Goal: Transaction & Acquisition: Purchase product/service

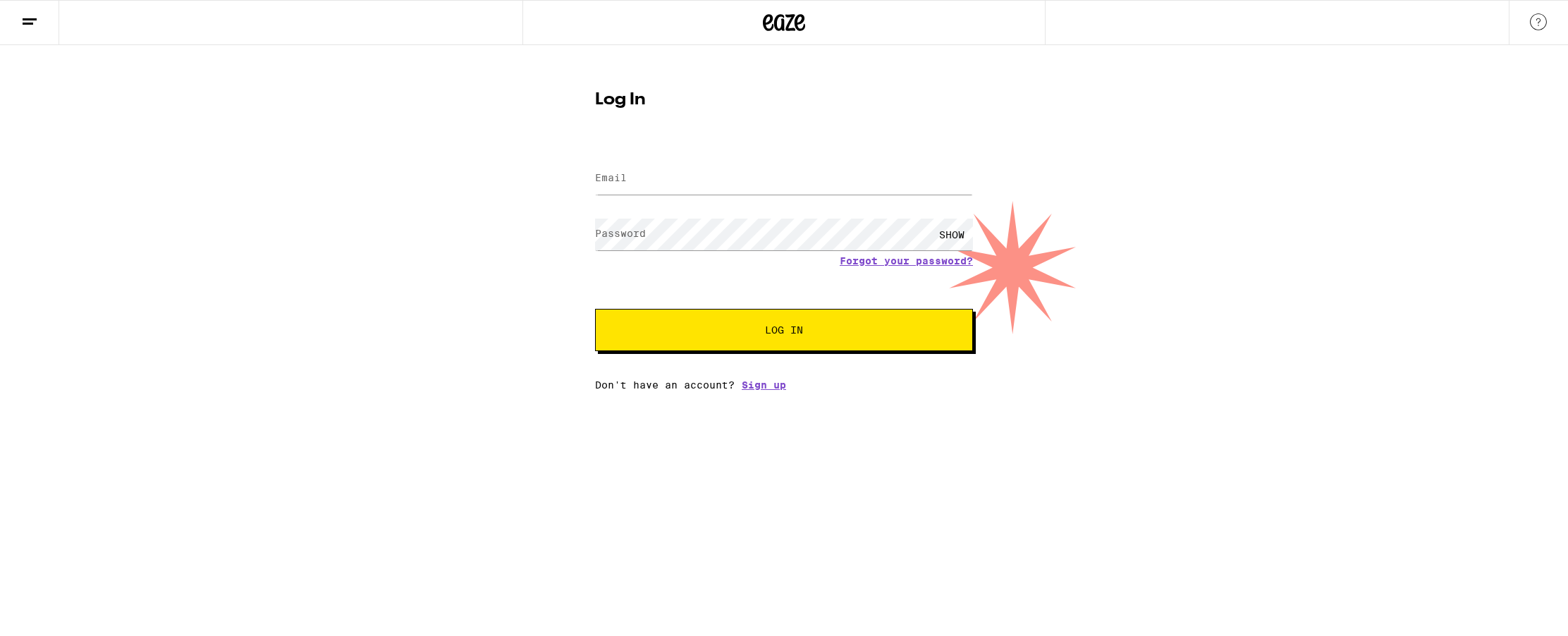
drag, startPoint x: 755, startPoint y: 148, endPoint x: 760, endPoint y: 166, distance: 18.7
click at [760, 166] on form "Email Email Password Password SHOW Forgot your password? Log In" at bounding box center [784, 247] width 378 height 207
click at [747, 186] on input "Email" at bounding box center [784, 179] width 378 height 32
type input "[EMAIL_ADDRESS][DOMAIN_NAME]"
click at [595, 309] on button "Log In" at bounding box center [784, 330] width 378 height 42
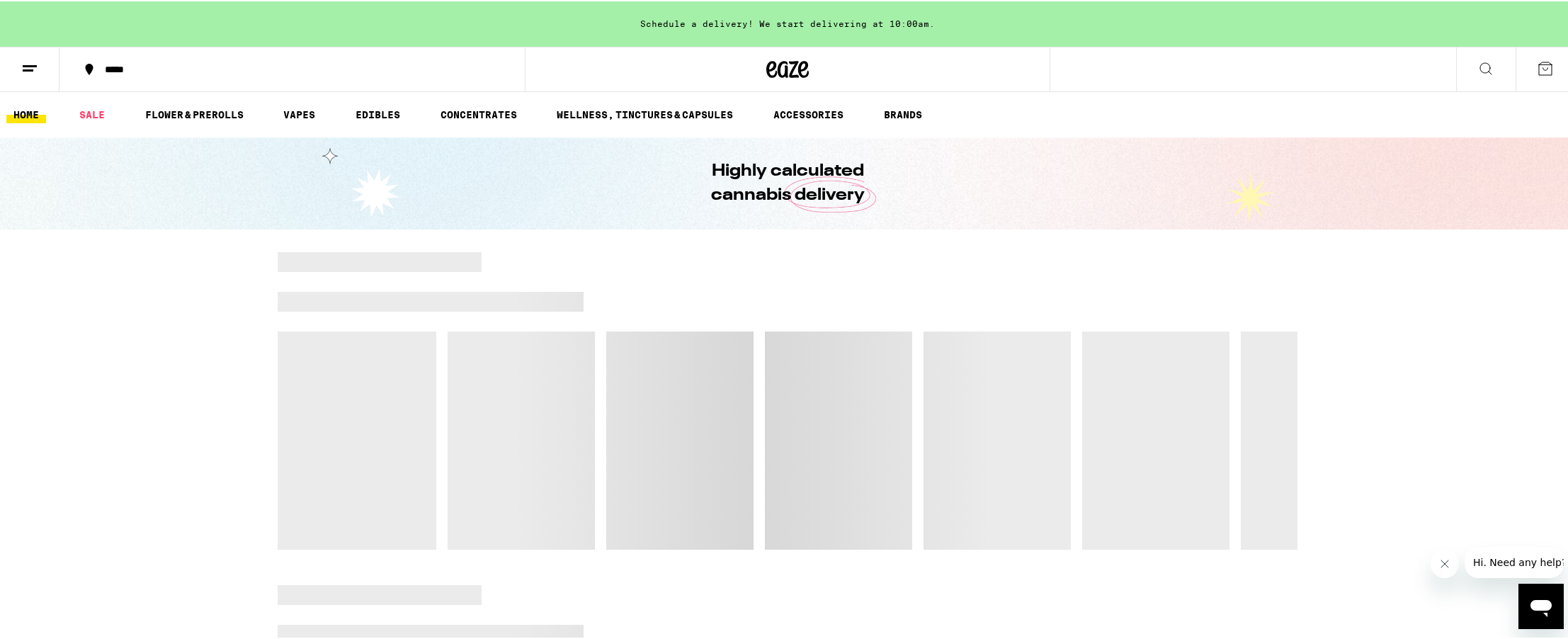
click at [135, 72] on div "*****" at bounding box center [300, 68] width 404 height 10
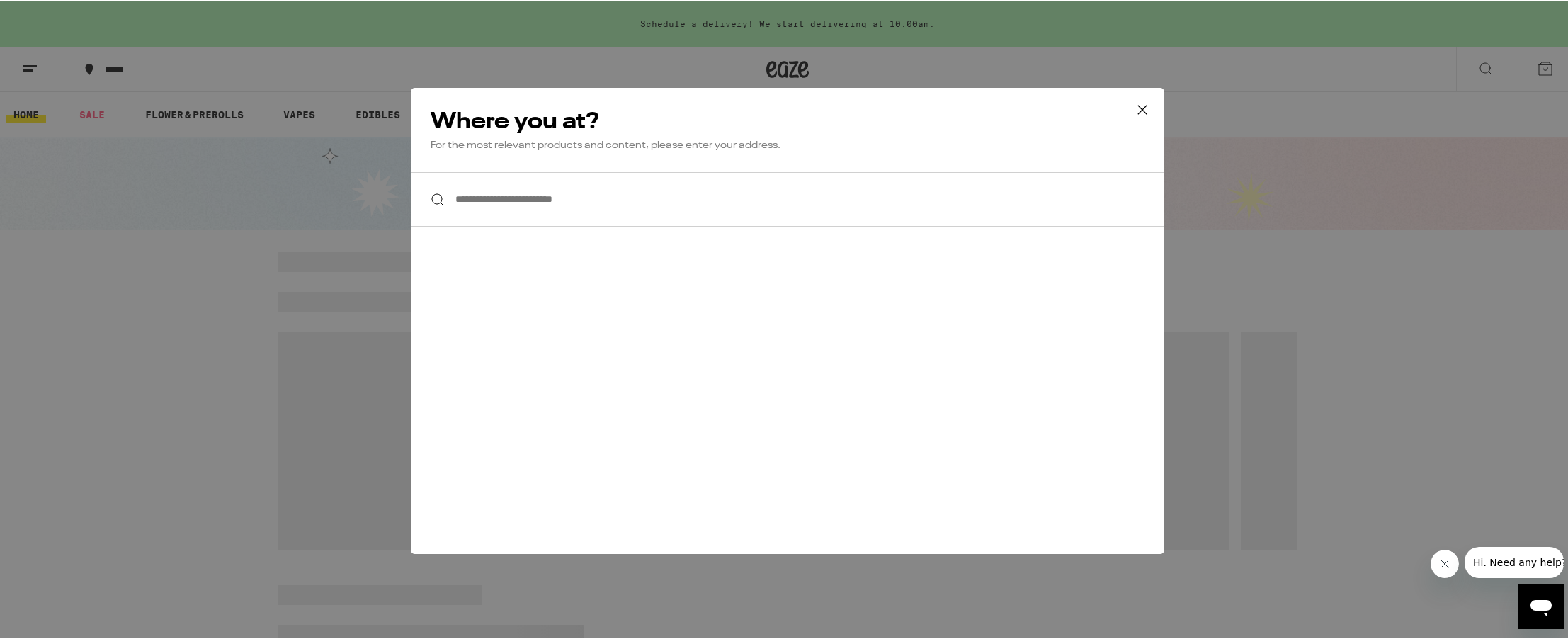
click at [492, 205] on input "**********" at bounding box center [787, 198] width 753 height 55
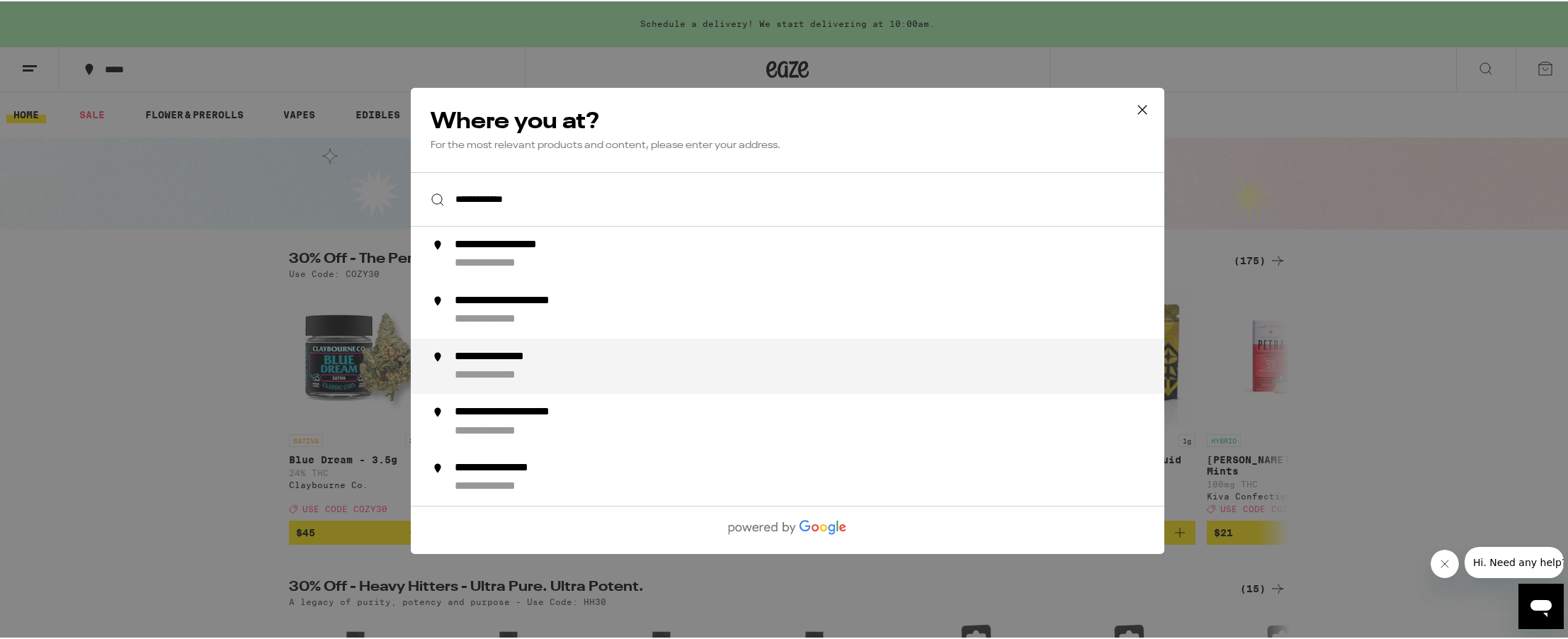
click at [594, 381] on div "**********" at bounding box center [815, 365] width 722 height 33
type input "**********"
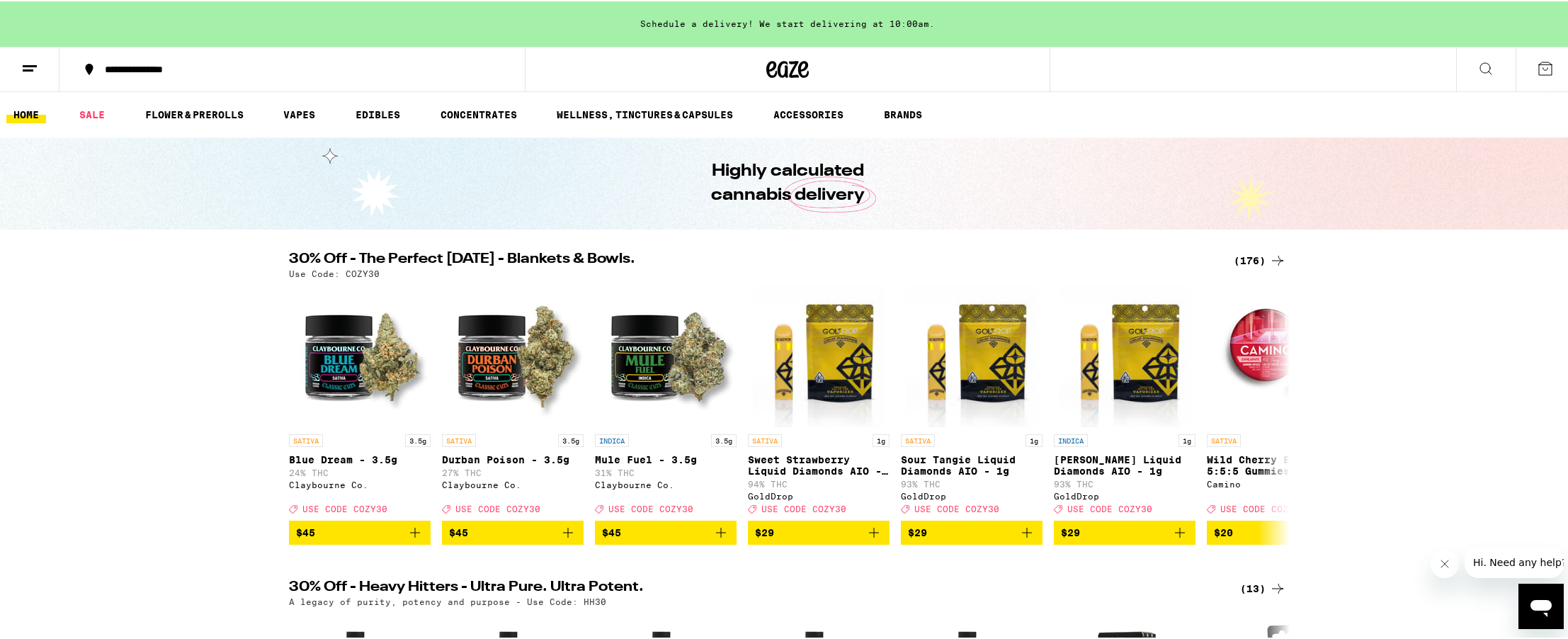
click at [356, 268] on p "Use Code: COZY30" at bounding box center [334, 272] width 91 height 9
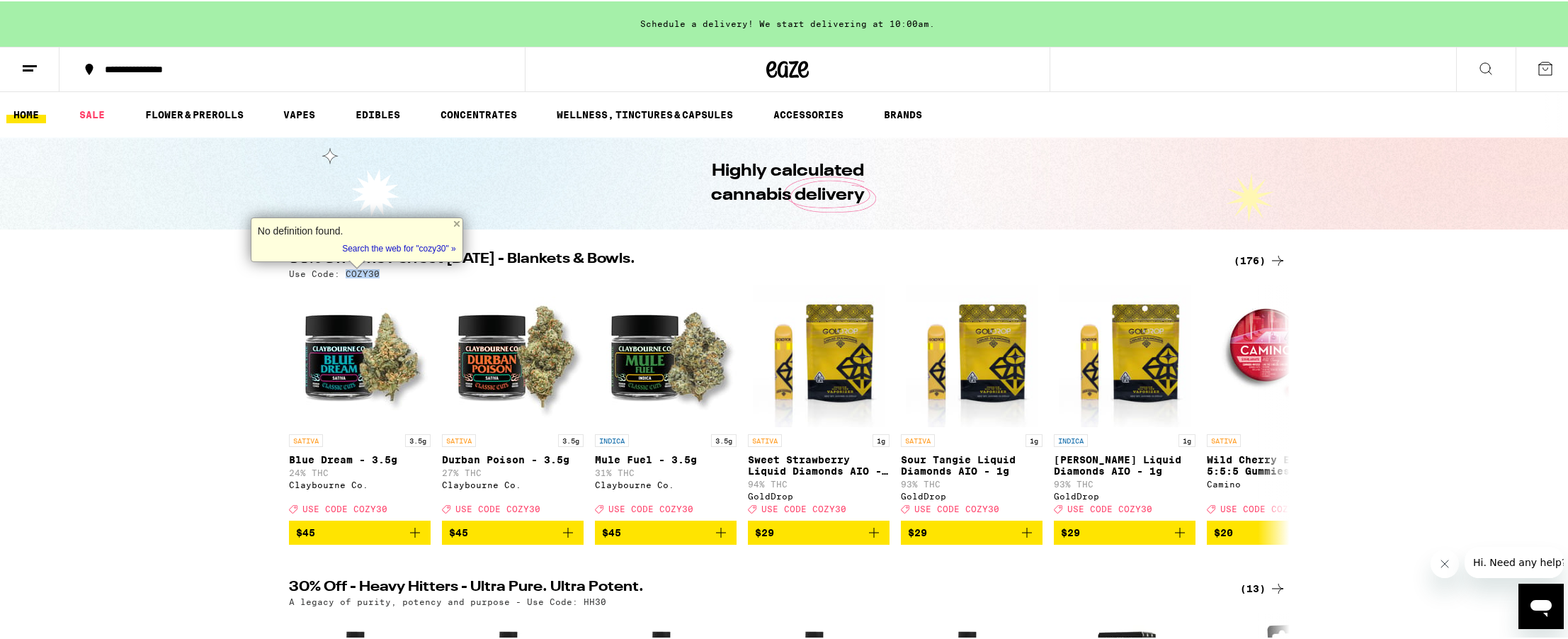
copy p "COZY30"
click at [1255, 262] on div "(176)" at bounding box center [1260, 259] width 53 height 17
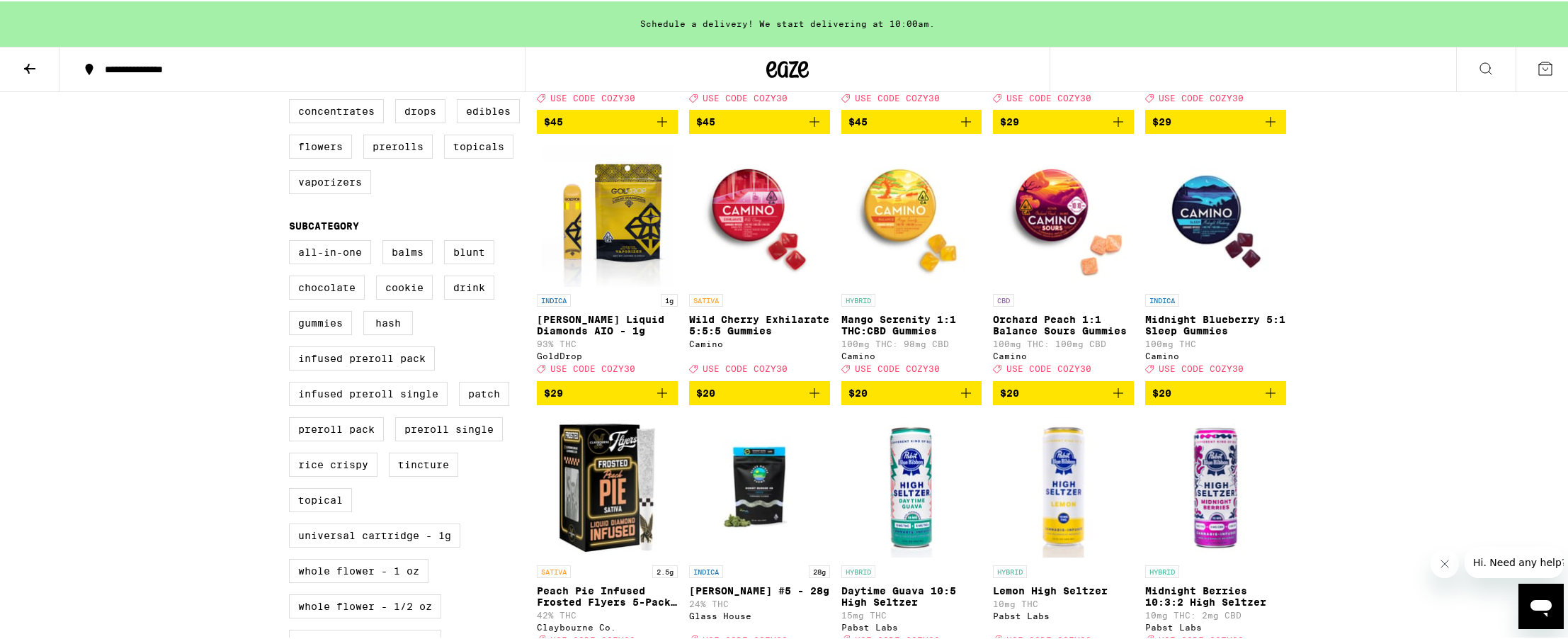
scroll to position [377, 0]
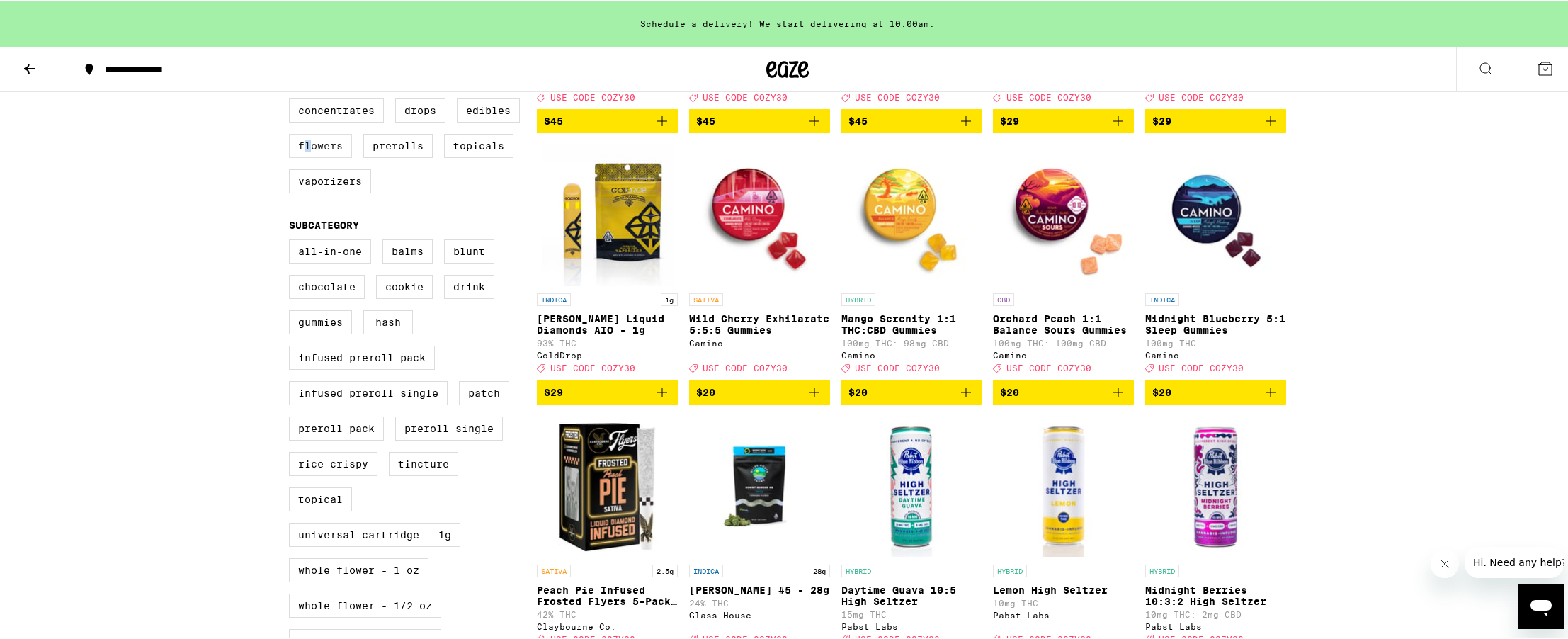
click at [305, 156] on label "Flowers" at bounding box center [320, 144] width 63 height 24
click at [333, 156] on label "Flowers" at bounding box center [320, 144] width 63 height 24
click at [292, 100] on input "Flowers" at bounding box center [292, 99] width 1 height 1
checkbox input "true"
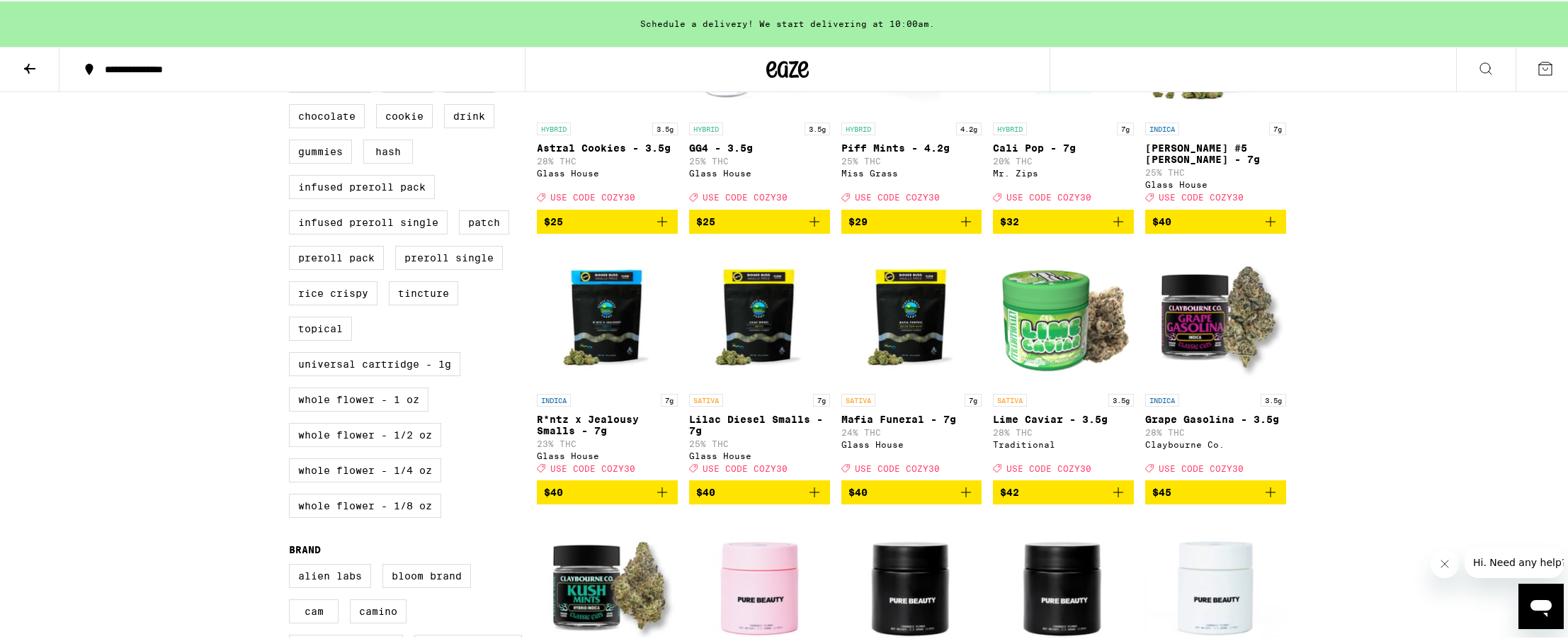
scroll to position [661, 0]
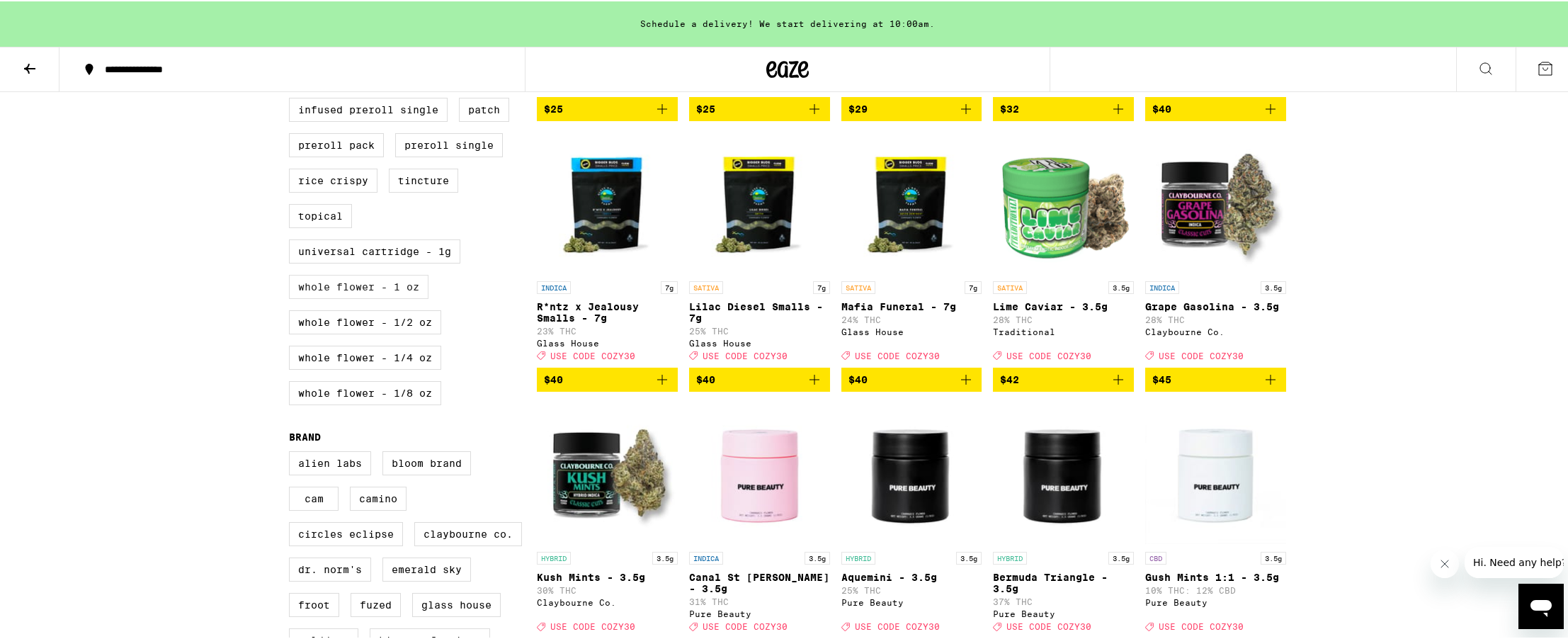
click at [387, 298] on label "Whole Flower - 1 oz" at bounding box center [359, 285] width 140 height 24
checkbox input "true"
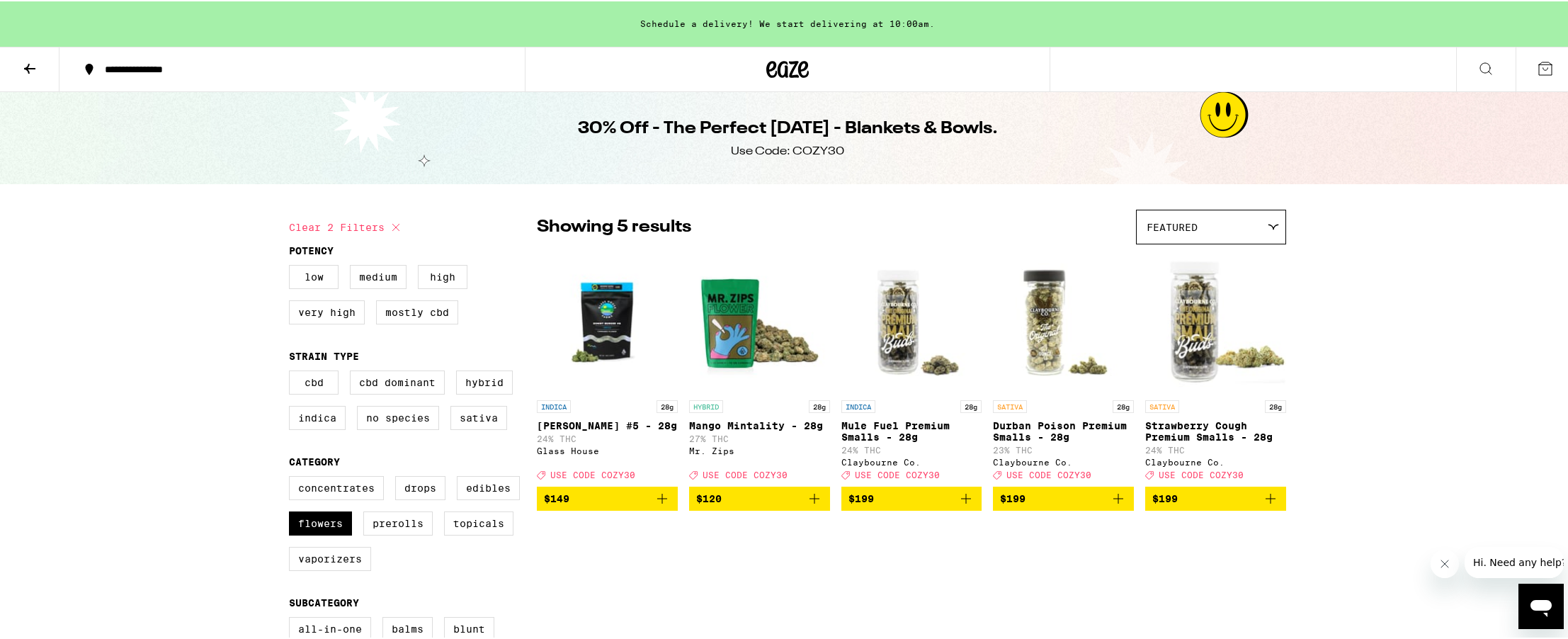
click at [787, 506] on span "$120" at bounding box center [759, 497] width 127 height 17
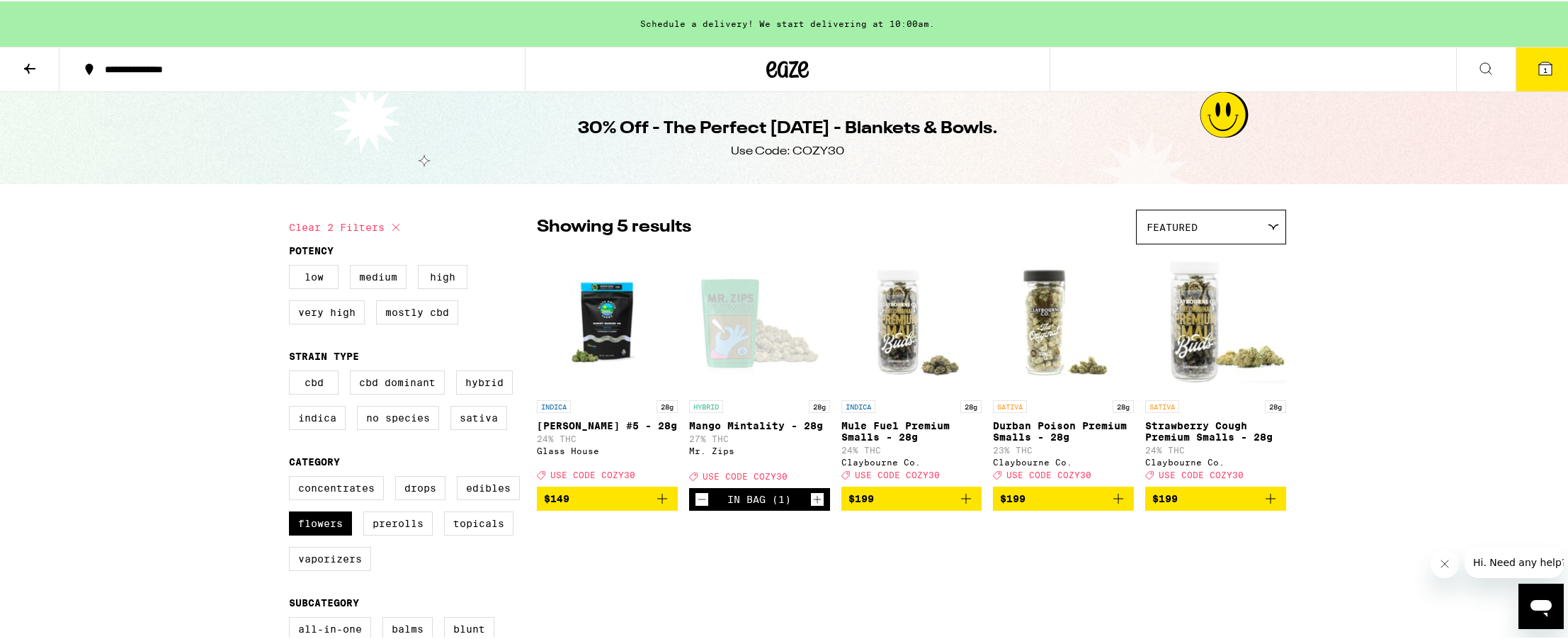
click at [1536, 71] on icon at bounding box center [1545, 68] width 17 height 17
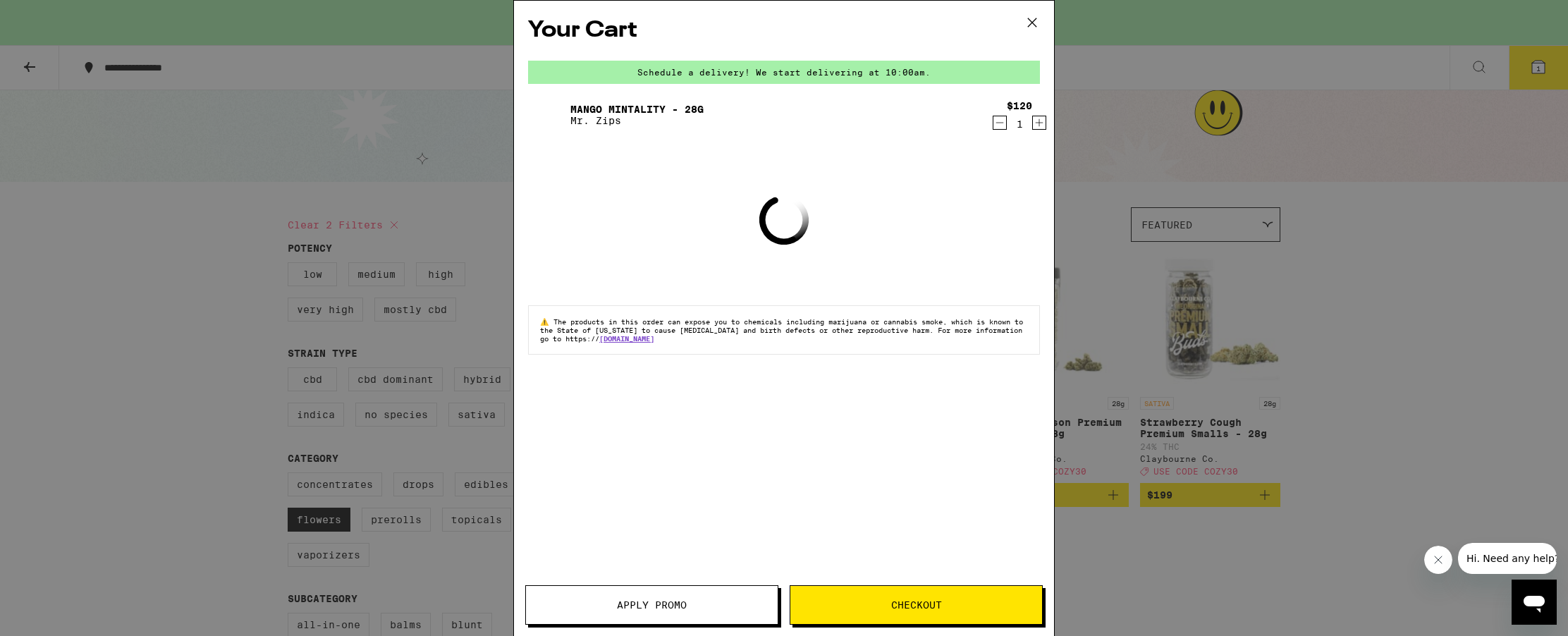
click at [699, 628] on div "Apply Promo Checkout" at bounding box center [784, 610] width 540 height 51
click at [694, 625] on div "Apply Promo Checkout" at bounding box center [784, 610] width 540 height 51
click at [682, 600] on span "Apply Promo" at bounding box center [651, 605] width 70 height 10
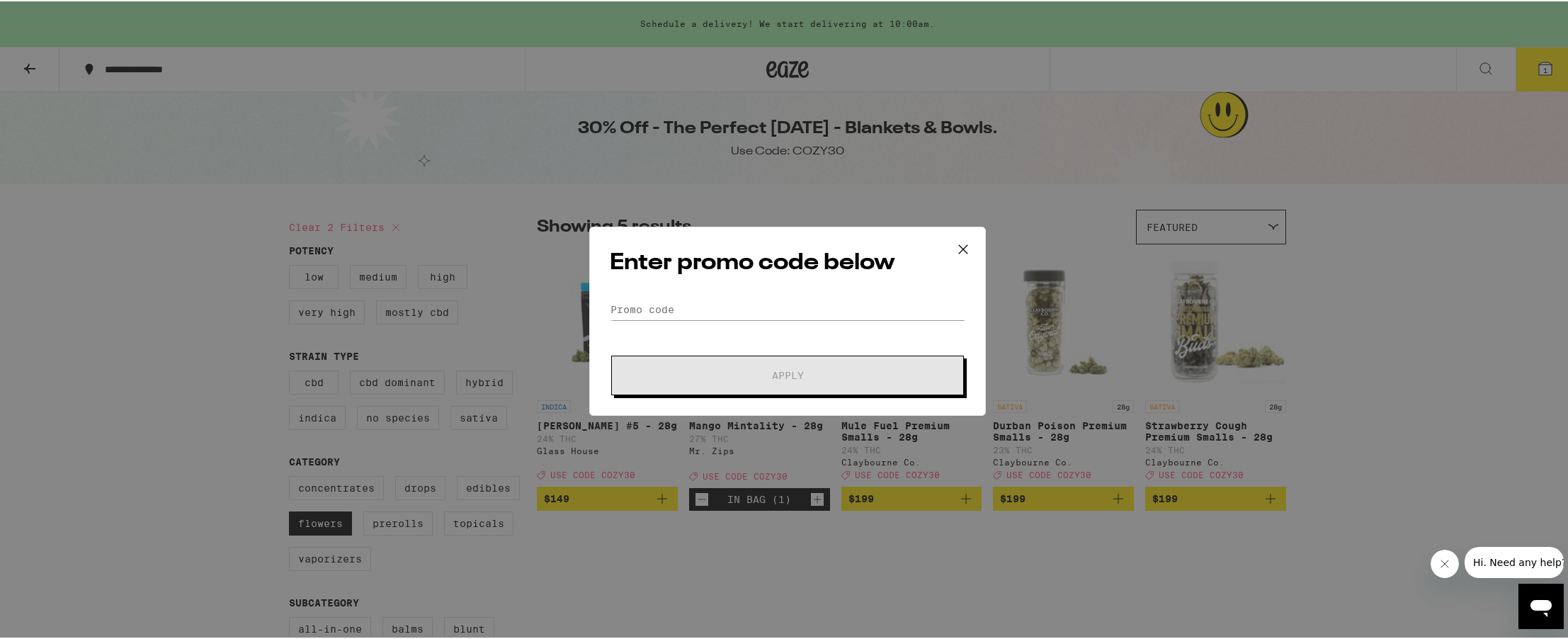
click at [751, 316] on form "Promo Code Apply" at bounding box center [787, 346] width 356 height 97
click at [733, 312] on input "Promo Code" at bounding box center [787, 308] width 356 height 21
paste input "COZY30"
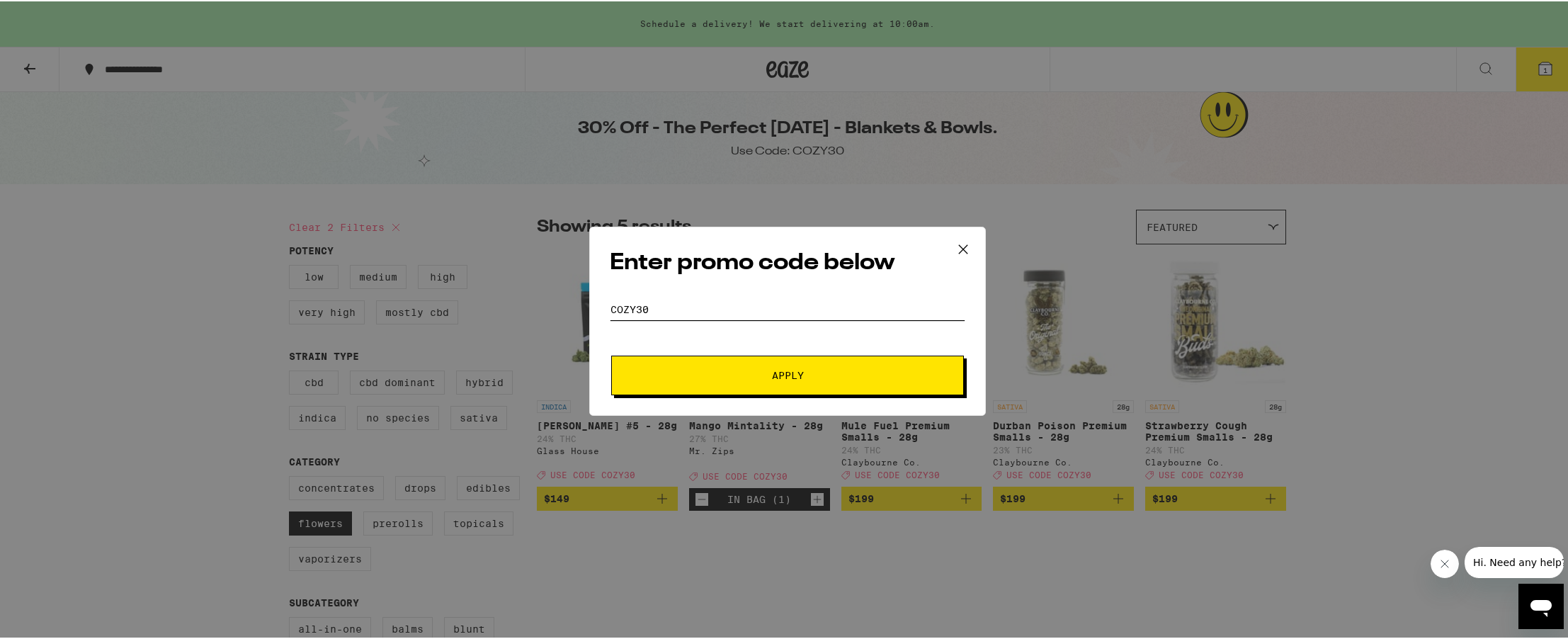
type input "COZY30"
click at [749, 361] on button "Apply" at bounding box center [787, 374] width 353 height 40
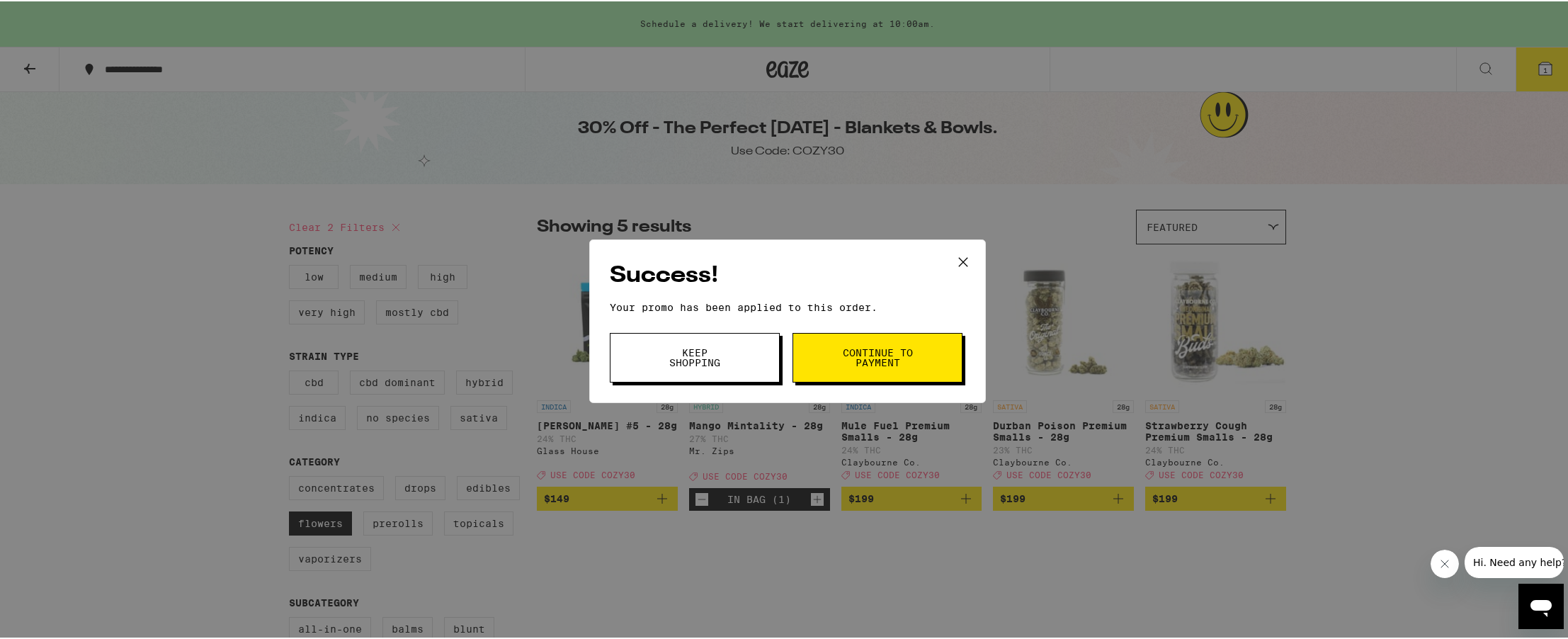
click at [850, 328] on div "Success! Your promo has been applied to this order. Promo Code COZY30 Keep Shop…" at bounding box center [787, 319] width 397 height 164
click at [872, 341] on button "Continue to payment" at bounding box center [877, 356] width 170 height 50
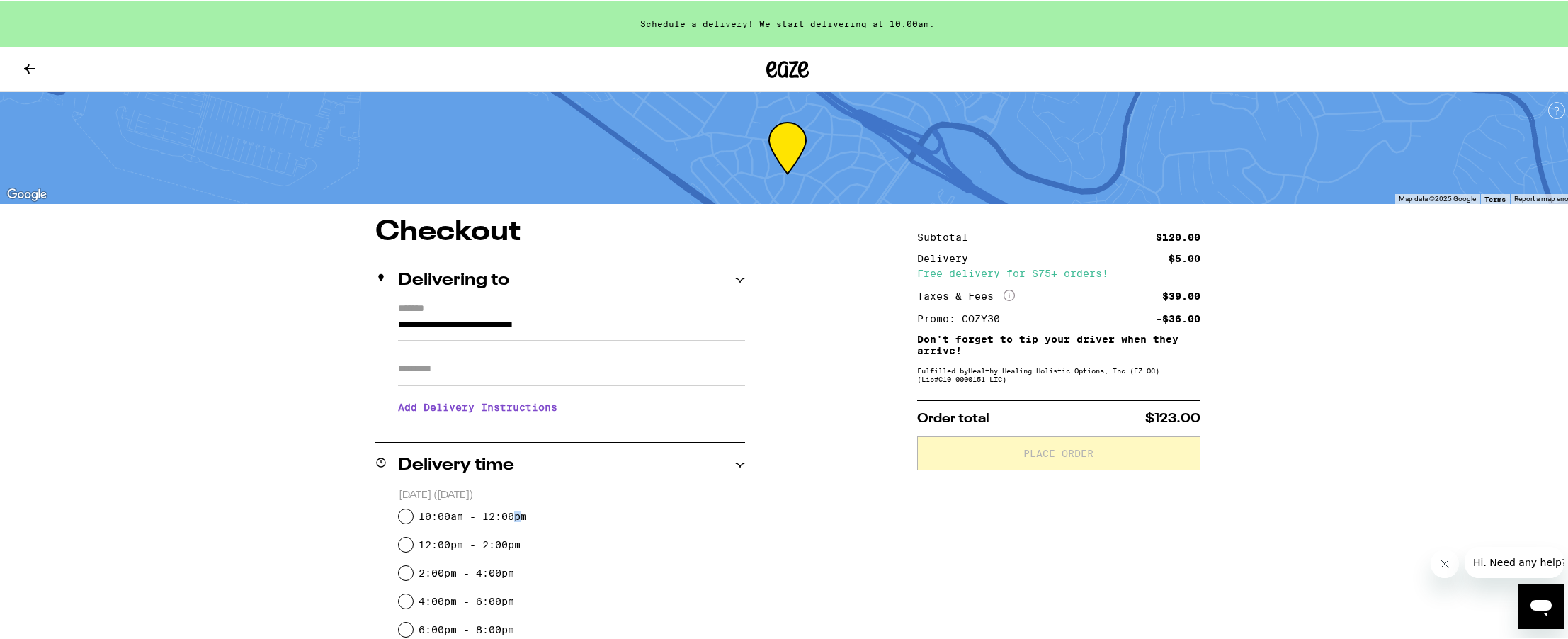
click at [516, 515] on label "10:00am - 12:00pm" at bounding box center [472, 515] width 108 height 12
click at [405, 512] on input "10:00am - 12:00pm" at bounding box center [406, 515] width 14 height 14
radio input "true"
click at [227, 401] on div "**********" at bounding box center [787, 468] width 1574 height 937
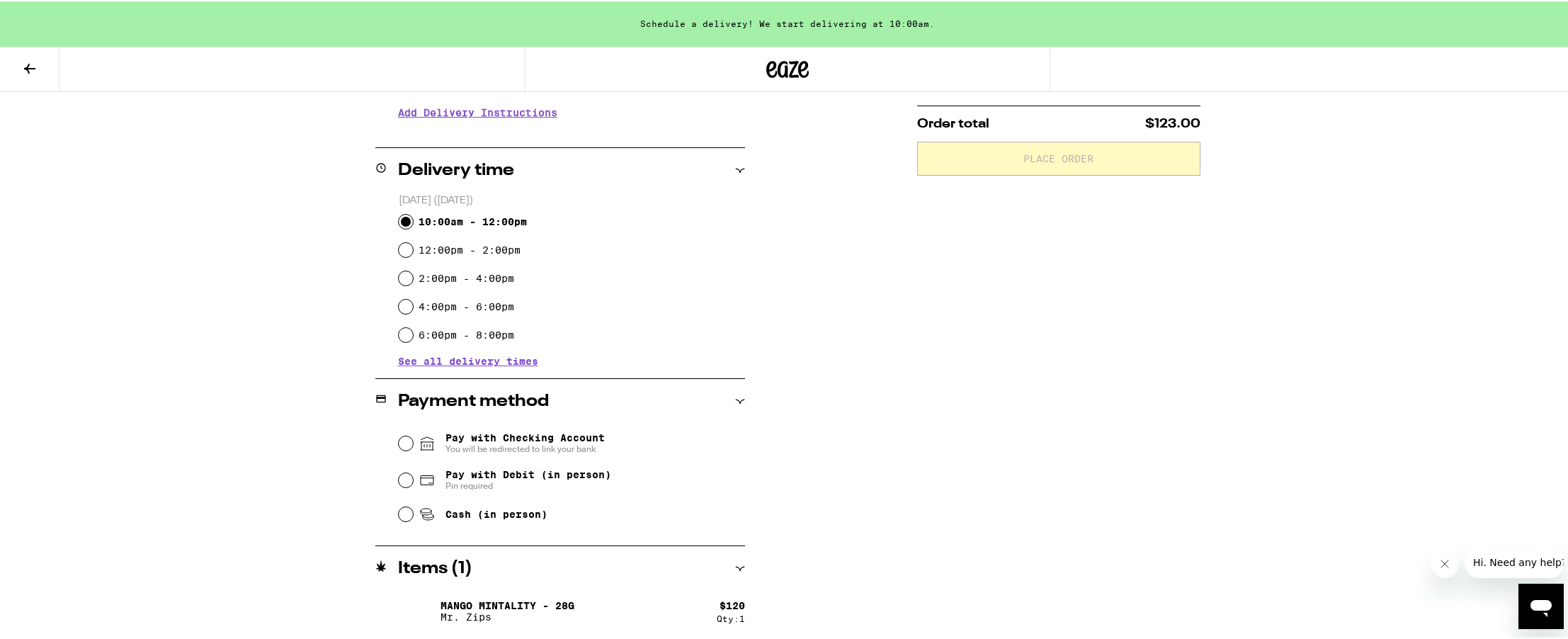
scroll to position [296, 0]
click at [398, 478] on fieldset "Pay with Checking Account You will be redirected to link your bank Pay with Deb…" at bounding box center [571, 474] width 347 height 105
click at [402, 481] on input "Pay with Debit (in person) Pin required" at bounding box center [406, 478] width 14 height 14
radio input "true"
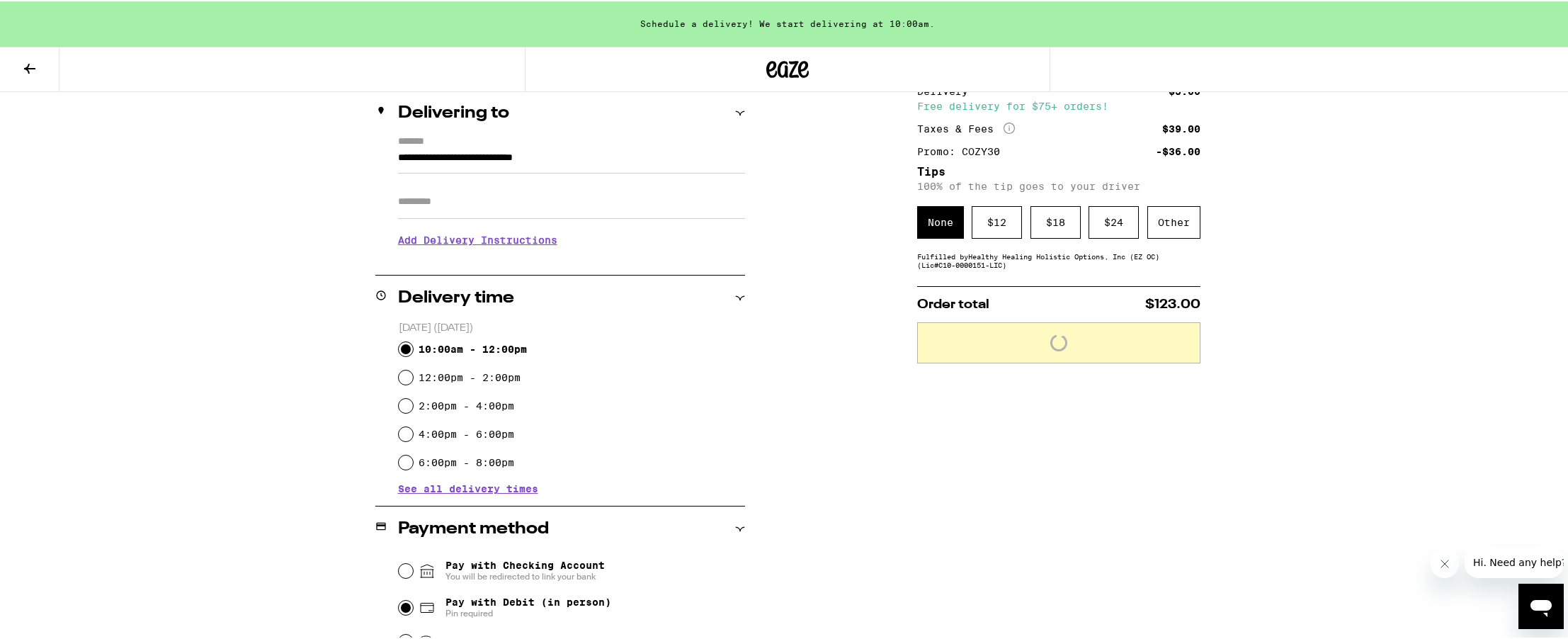
scroll to position [0, 0]
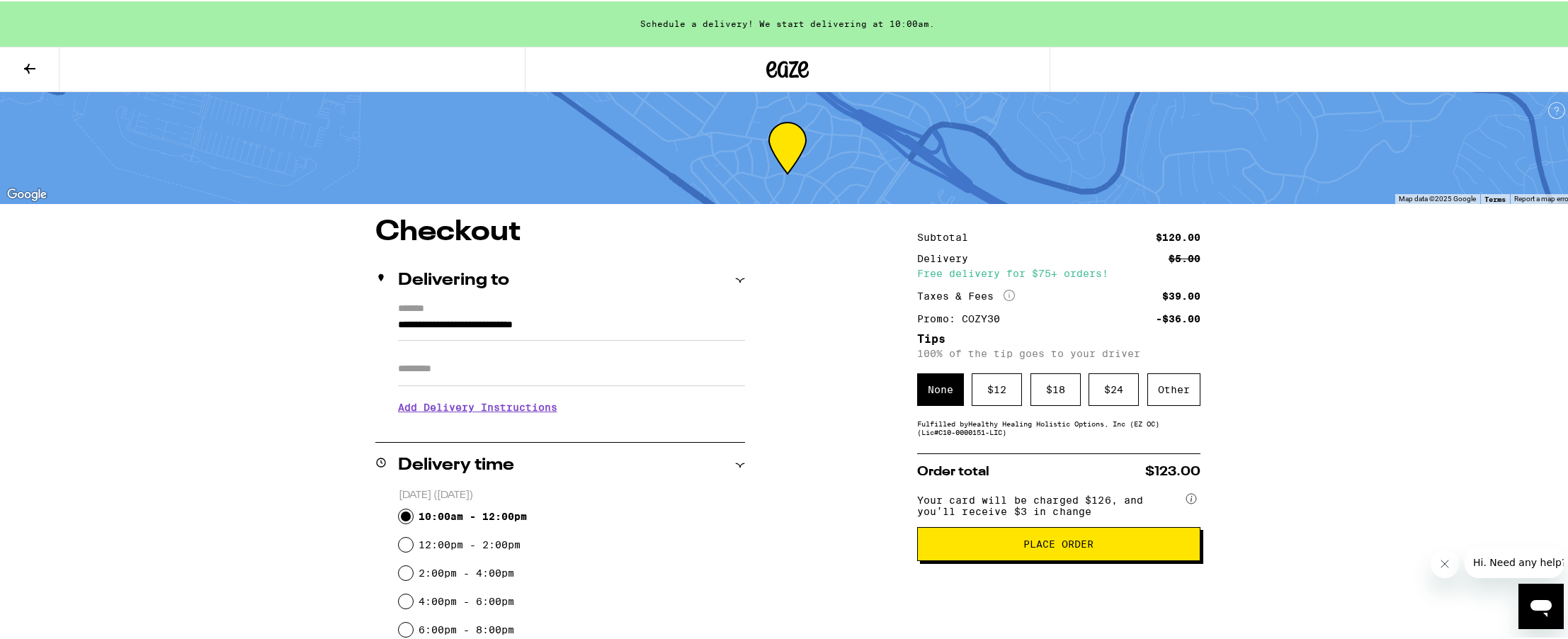
click at [1058, 548] on span "Place Order" at bounding box center [1058, 542] width 70 height 10
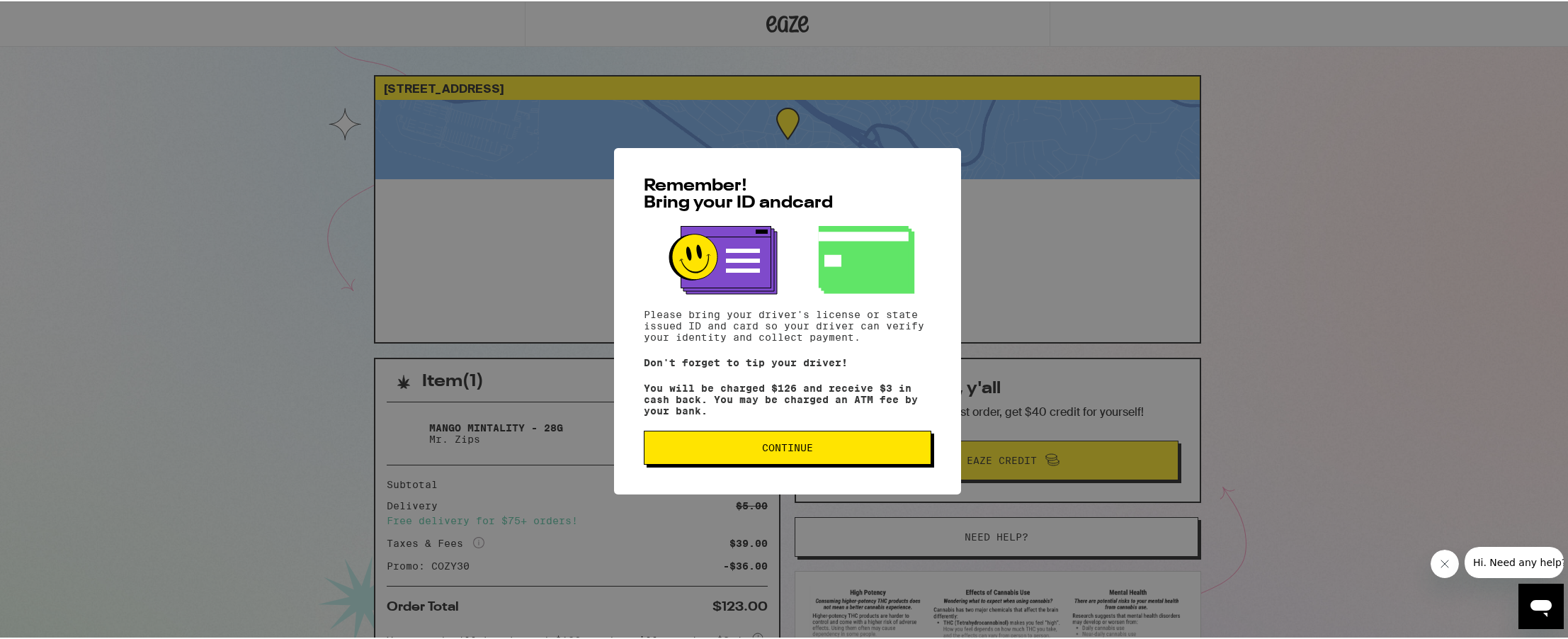
click at [768, 433] on div "Remember! Bring your ID and card Please bring your driver's license or state is…" at bounding box center [787, 319] width 347 height 347
click at [756, 475] on div "Remember! Bring your ID and card Please bring your driver's license or state is…" at bounding box center [787, 319] width 347 height 347
click at [753, 451] on span "Continue" at bounding box center [787, 446] width 264 height 10
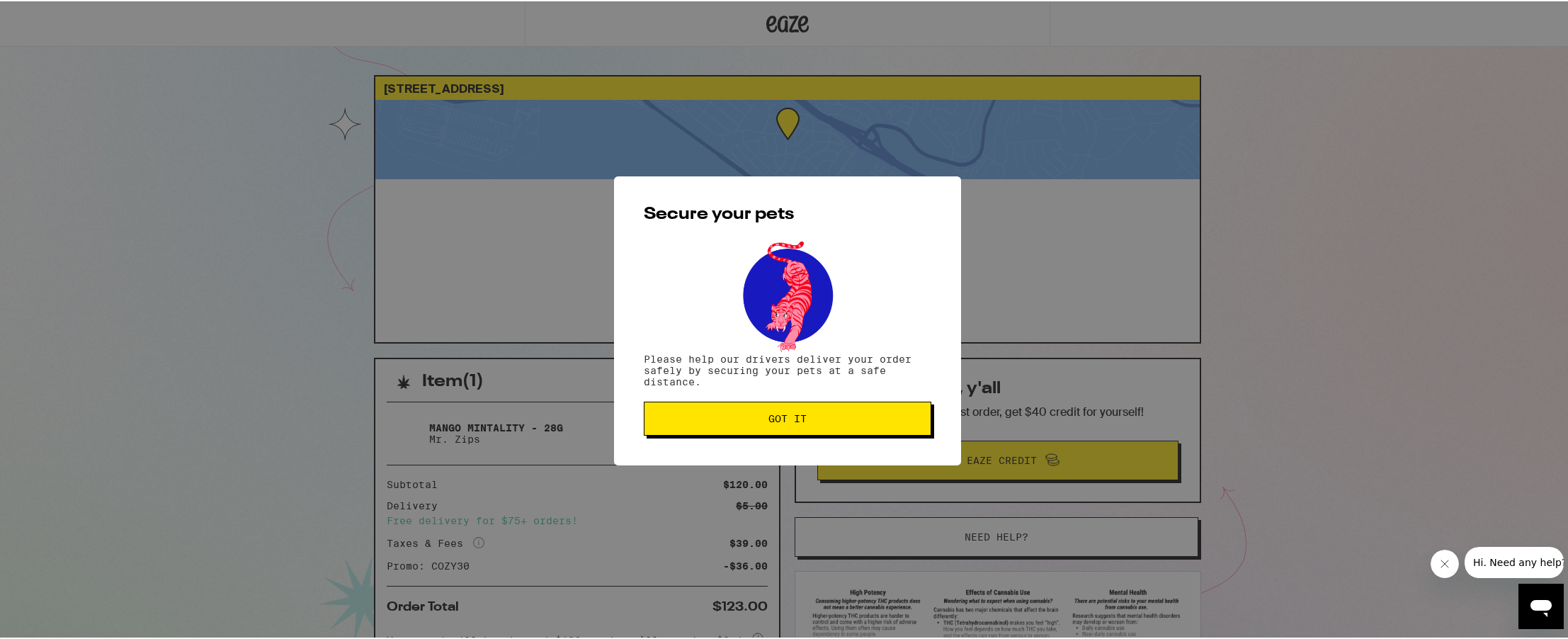
click at [769, 413] on span "Got it" at bounding box center [787, 417] width 38 height 10
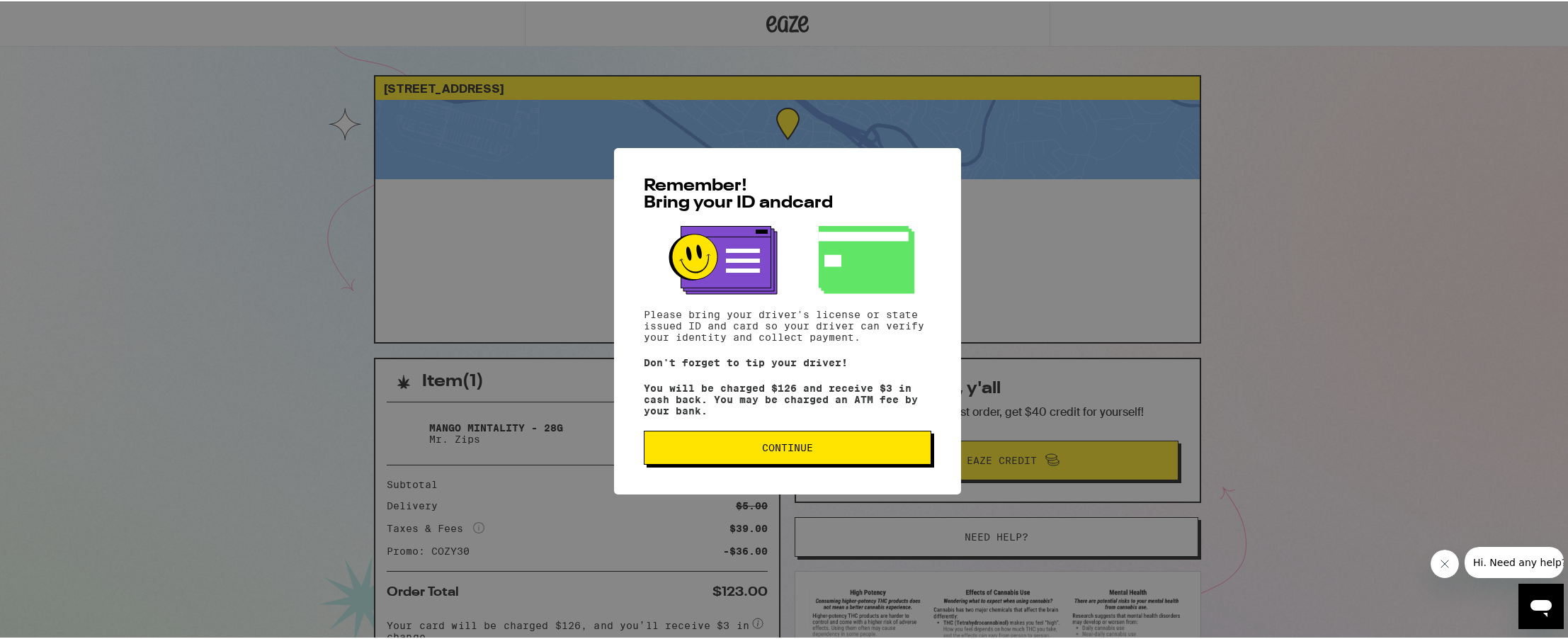
drag, startPoint x: 751, startPoint y: 435, endPoint x: 756, endPoint y: 444, distance: 10.3
click at [756, 441] on div "Remember! Bring your ID and card Please bring your driver's license or state is…" at bounding box center [787, 319] width 347 height 347
click at [763, 460] on button "Continue" at bounding box center [787, 446] width 287 height 34
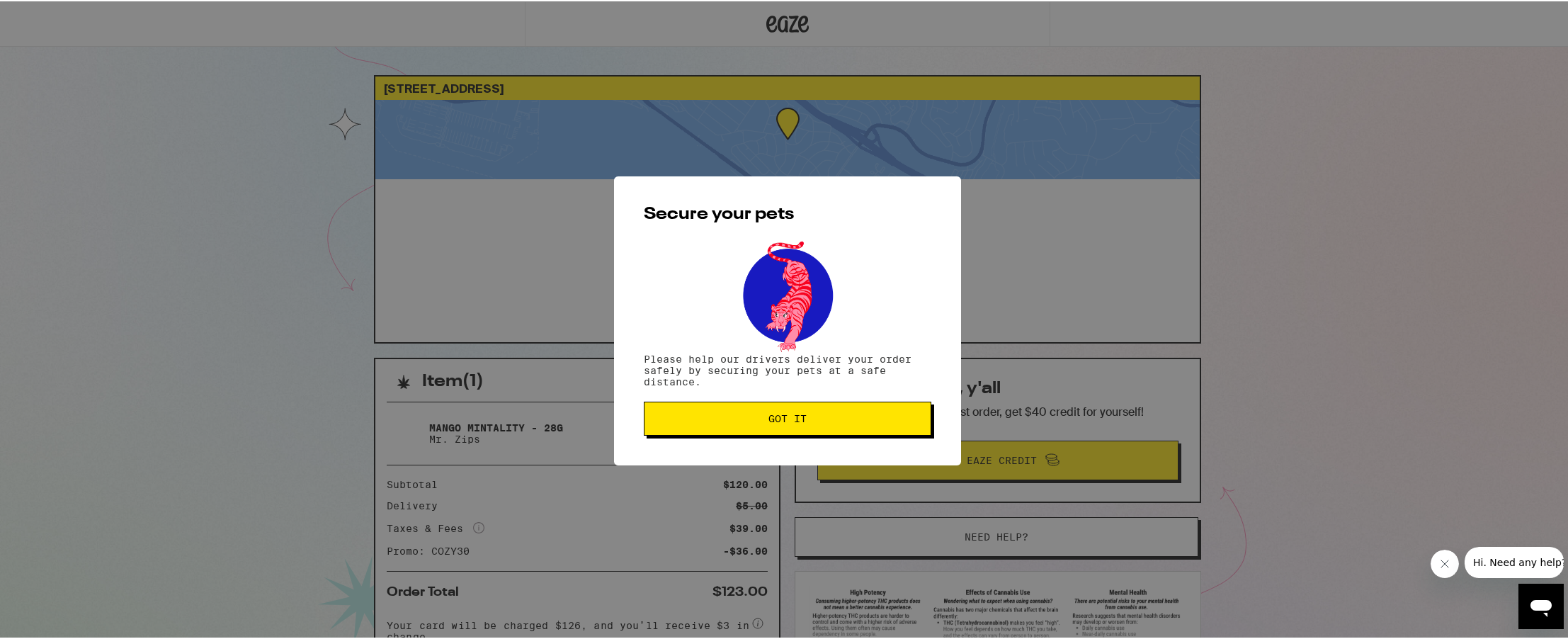
click at [730, 414] on button "Got it" at bounding box center [787, 416] width 287 height 34
